Goal: Book appointment/travel/reservation

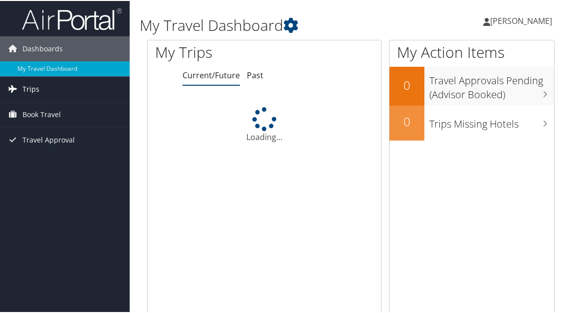
click at [64, 89] on link "Trips" at bounding box center [65, 88] width 130 height 25
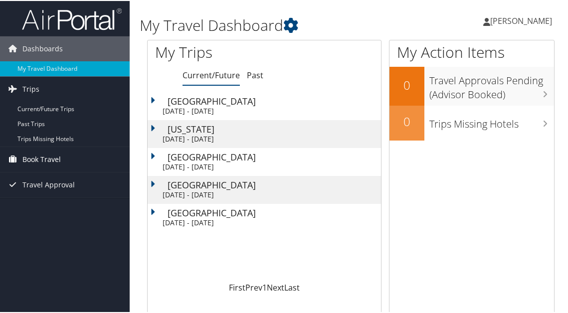
click at [59, 158] on span "Book Travel" at bounding box center [41, 158] width 38 height 25
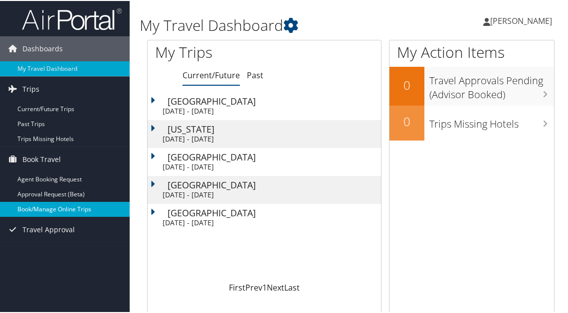
click at [55, 210] on link "Book/Manage Online Trips" at bounding box center [65, 208] width 130 height 15
